Goal: Information Seeking & Learning: Learn about a topic

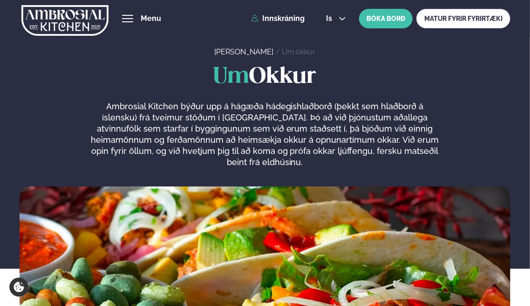
click at [132, 18] on span "hamburger" at bounding box center [127, 18] width 11 height 1
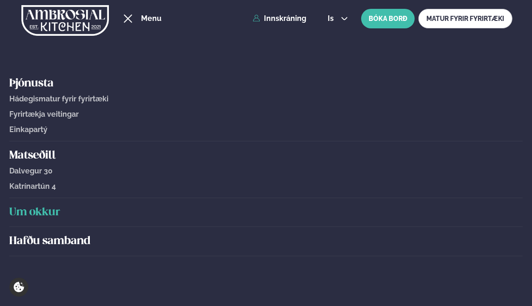
drag, startPoint x: 28, startPoint y: 153, endPoint x: 221, endPoint y: 167, distance: 192.8
click at [28, 153] on h5 "Matseðill" at bounding box center [265, 156] width 513 height 15
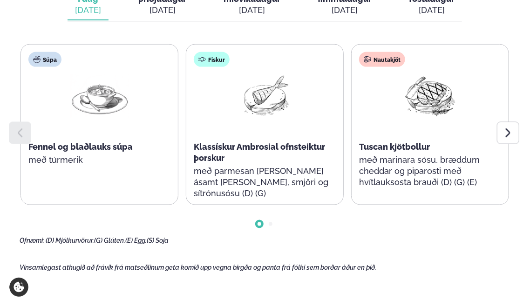
scroll to position [372, 0]
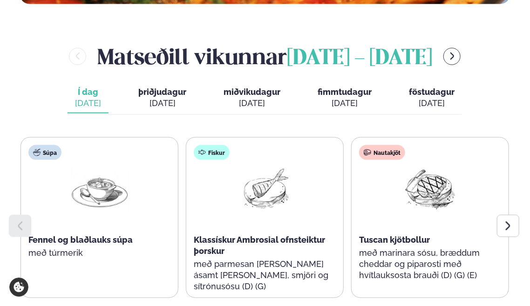
click at [340, 99] on div "[DATE]" at bounding box center [344, 103] width 54 height 11
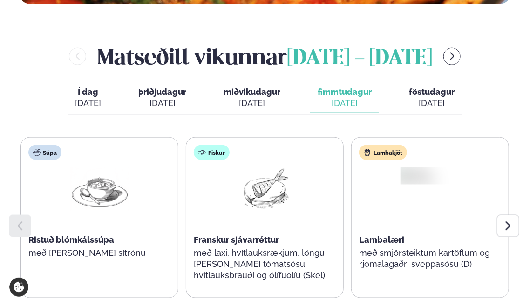
scroll to position [466, 0]
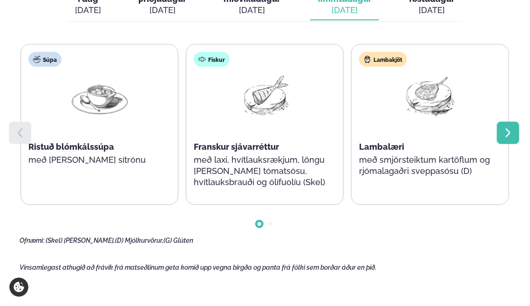
click at [509, 128] on icon at bounding box center [507, 133] width 11 height 11
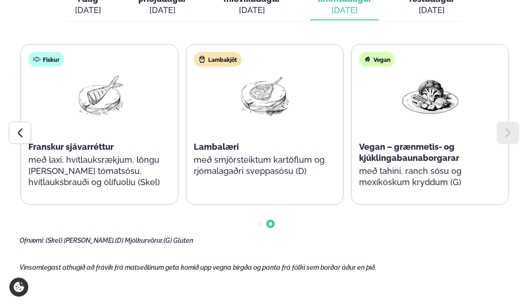
click at [509, 128] on icon at bounding box center [507, 133] width 11 height 11
click at [507, 128] on icon at bounding box center [507, 133] width 11 height 11
click at [15, 136] on icon at bounding box center [19, 133] width 11 height 11
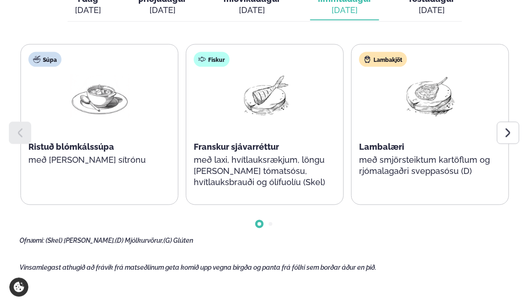
click at [15, 136] on icon at bounding box center [19, 133] width 11 height 11
